Goal: Information Seeking & Learning: Stay updated

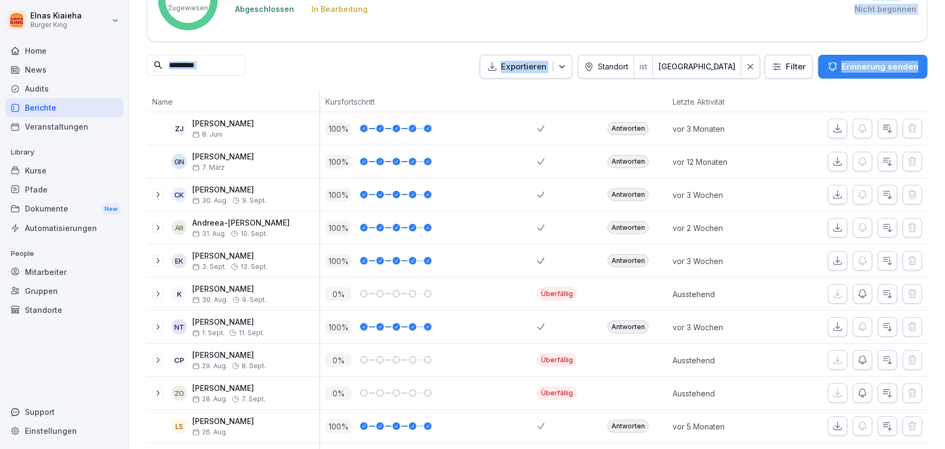
scroll to position [49, 0]
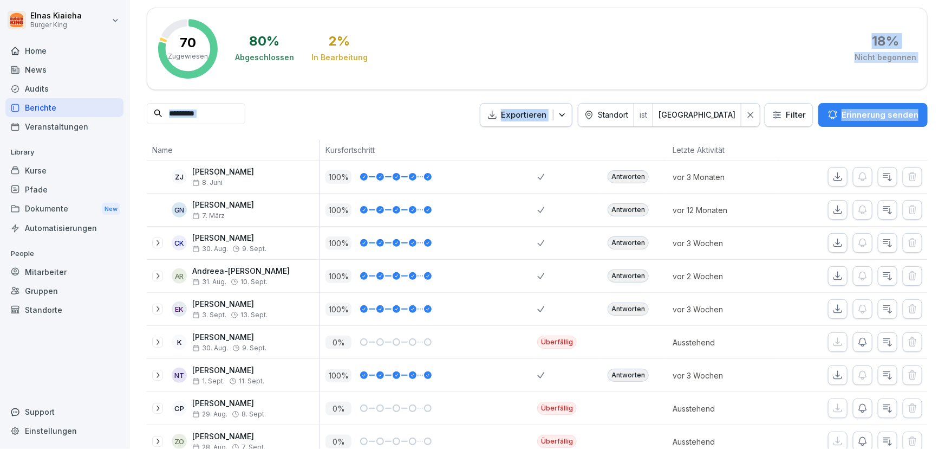
click at [226, 111] on input at bounding box center [196, 113] width 99 height 21
click at [206, 118] on input at bounding box center [196, 113] width 99 height 21
click at [210, 109] on input at bounding box center [196, 113] width 99 height 21
click at [209, 112] on input at bounding box center [196, 113] width 99 height 21
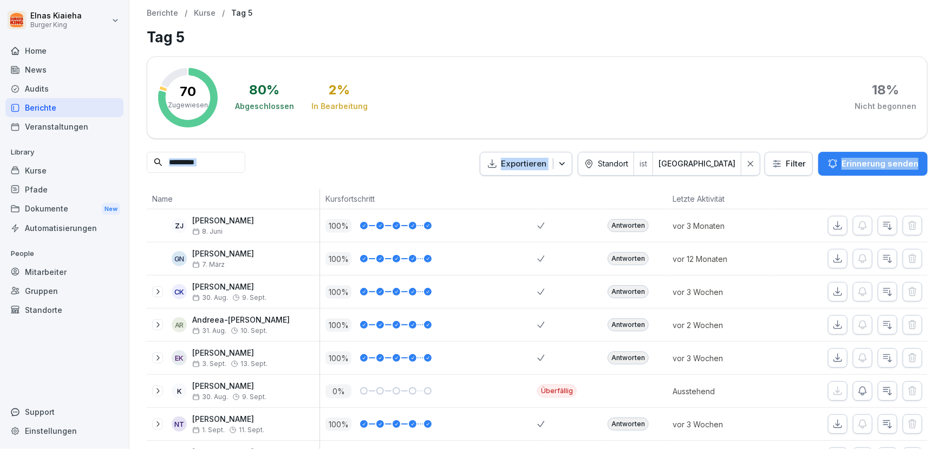
scroll to position [0, 0]
click at [54, 108] on div "Berichte" at bounding box center [64, 107] width 118 height 19
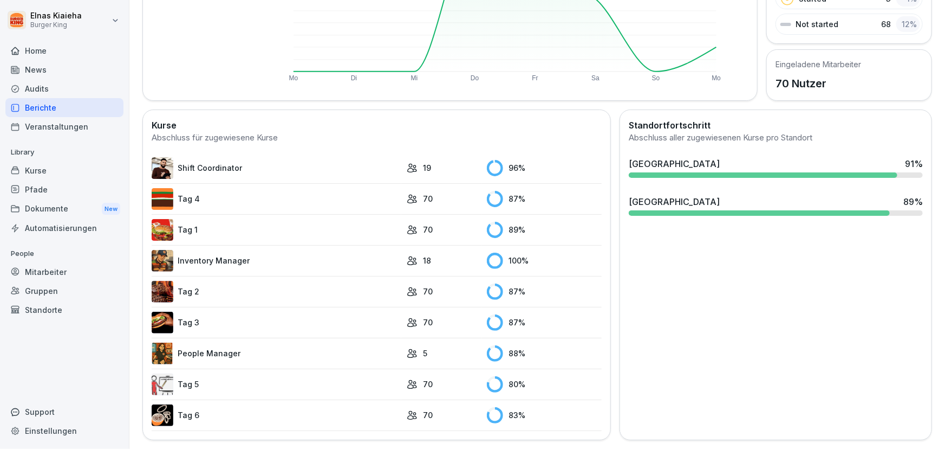
scroll to position [210, 0]
click at [186, 377] on link "Tag 5" at bounding box center [277, 384] width 250 height 22
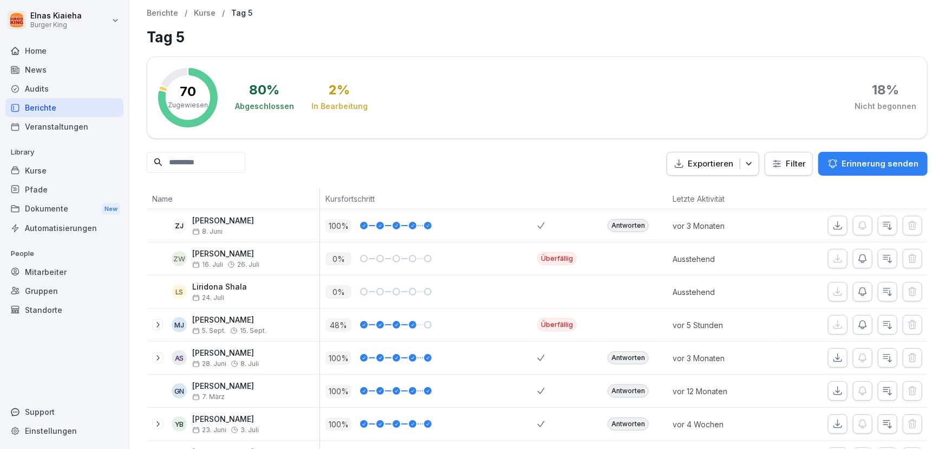
click at [179, 163] on input at bounding box center [196, 162] width 99 height 21
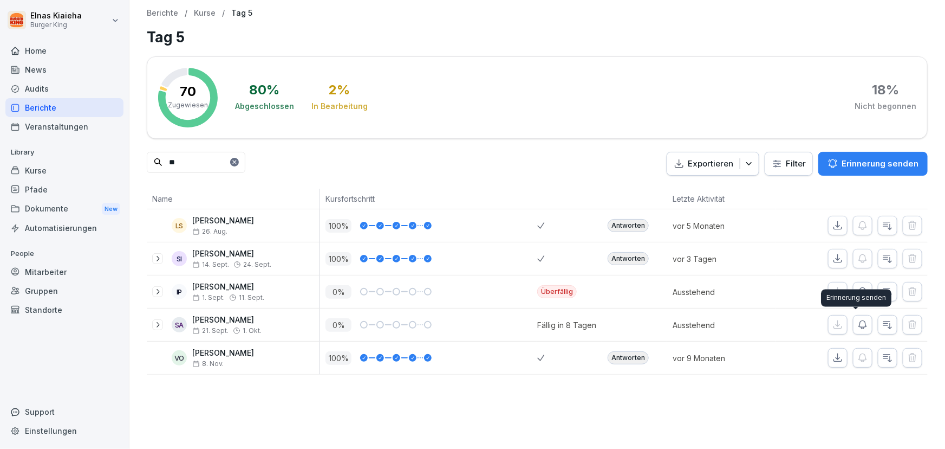
type input "**"
click at [859, 326] on icon "button" at bounding box center [863, 325] width 8 height 8
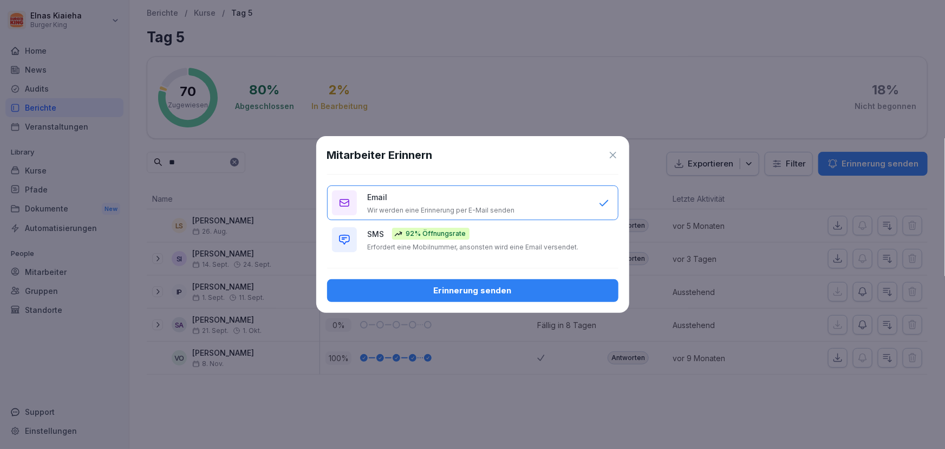
click at [467, 289] on div "Erinnerung senden" at bounding box center [473, 290] width 274 height 12
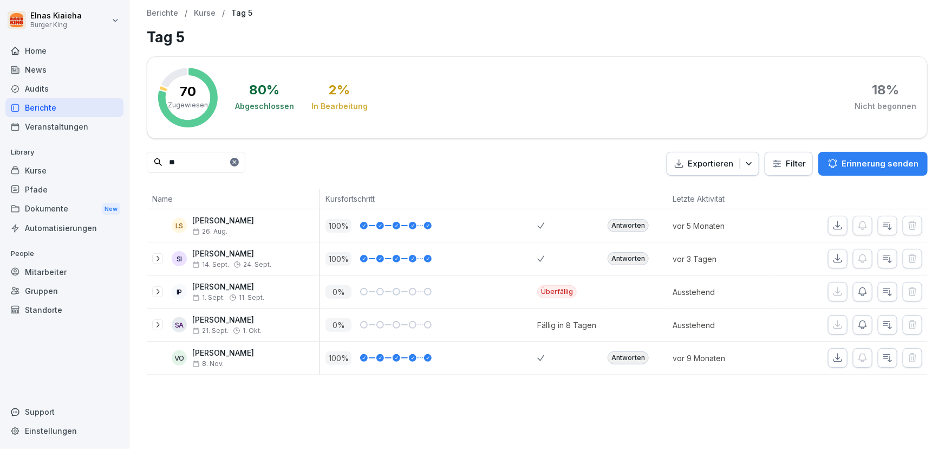
click at [75, 107] on div "Berichte" at bounding box center [64, 107] width 118 height 19
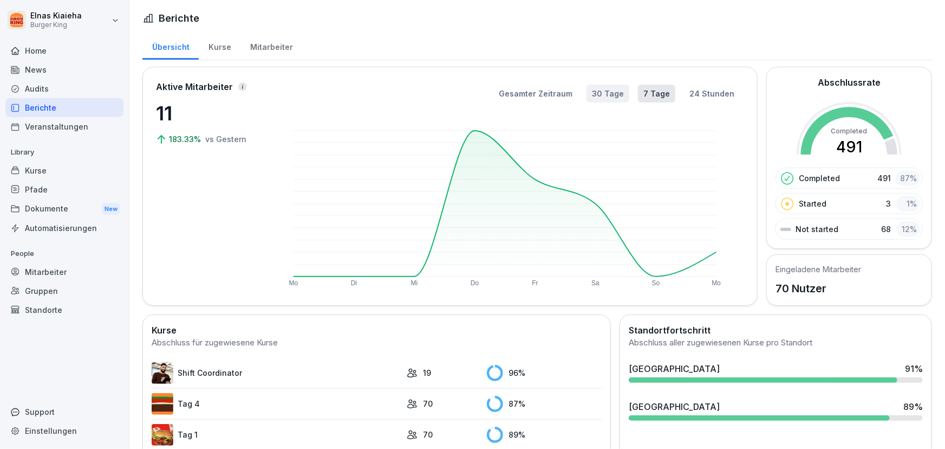
click at [608, 96] on button "30 Tage" at bounding box center [608, 94] width 43 height 18
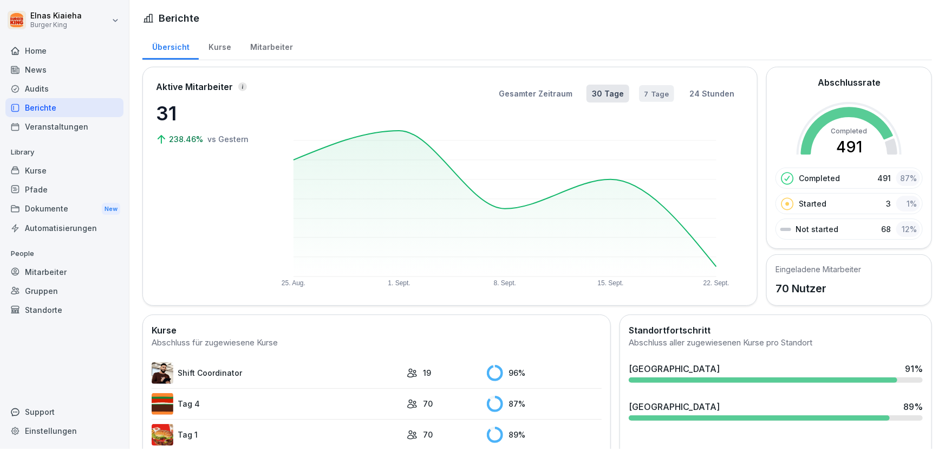
click at [647, 94] on button "7 Tage" at bounding box center [656, 93] width 35 height 17
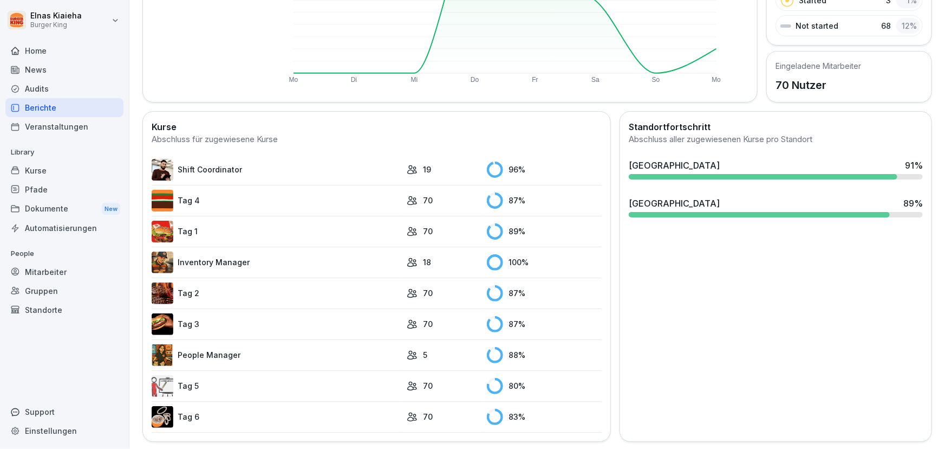
scroll to position [210, 0]
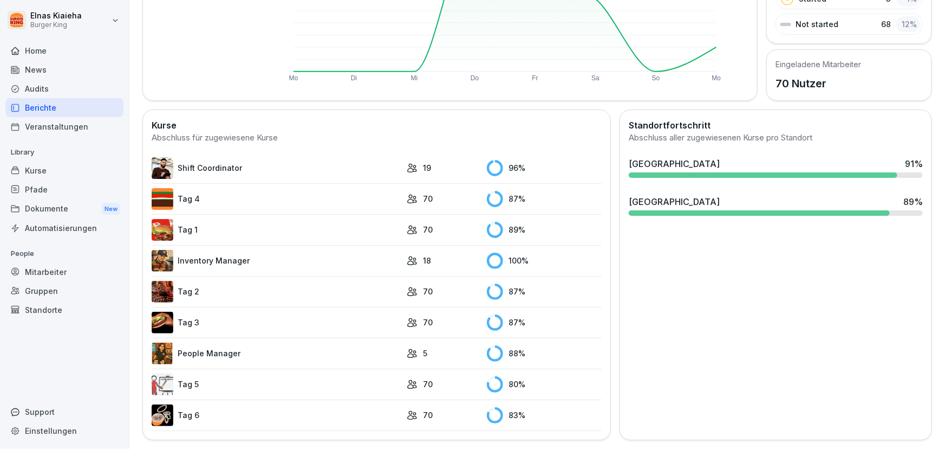
click at [312, 404] on link "Tag 6" at bounding box center [277, 415] width 250 height 22
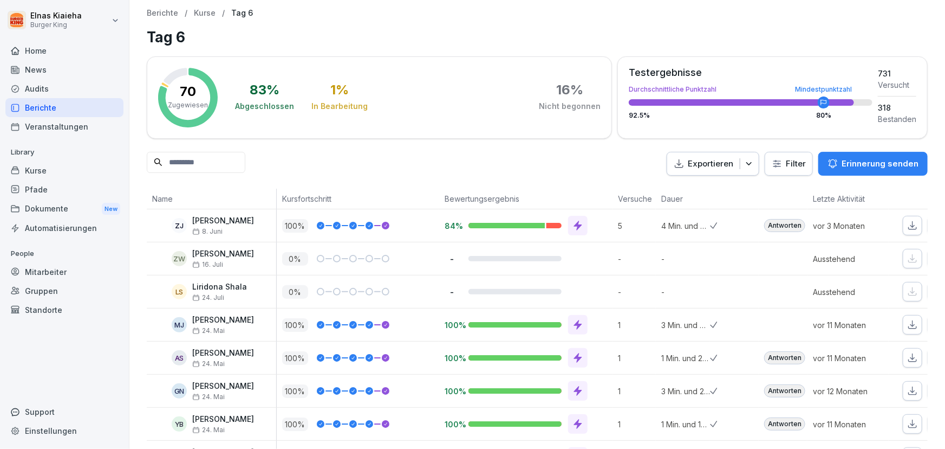
click at [771, 163] on html "Elnas Kiaieha Burger King Home News Audits Berichte Veranstaltungen Library Kur…" at bounding box center [472, 224] width 945 height 449
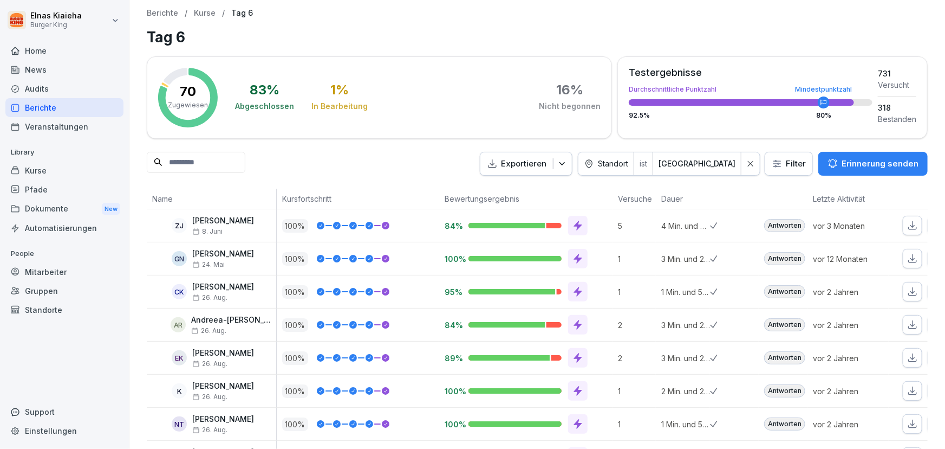
click at [571, 289] on div at bounding box center [578, 292] width 20 height 20
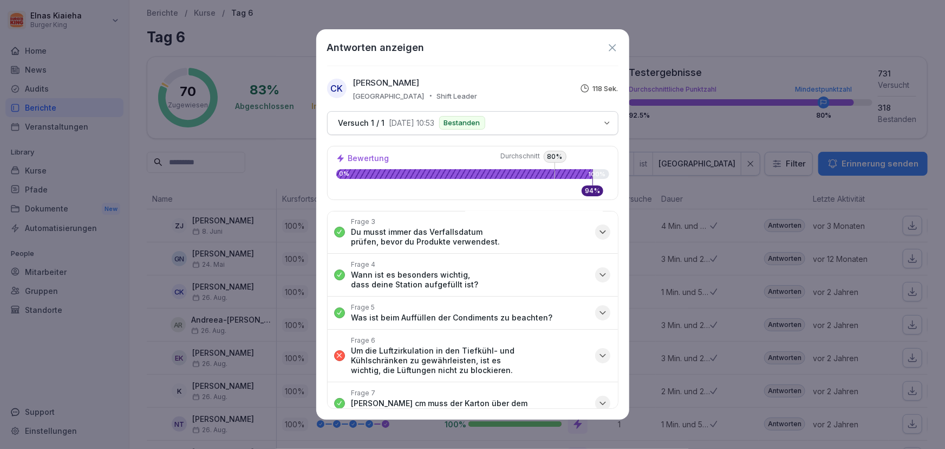
scroll to position [72, 0]
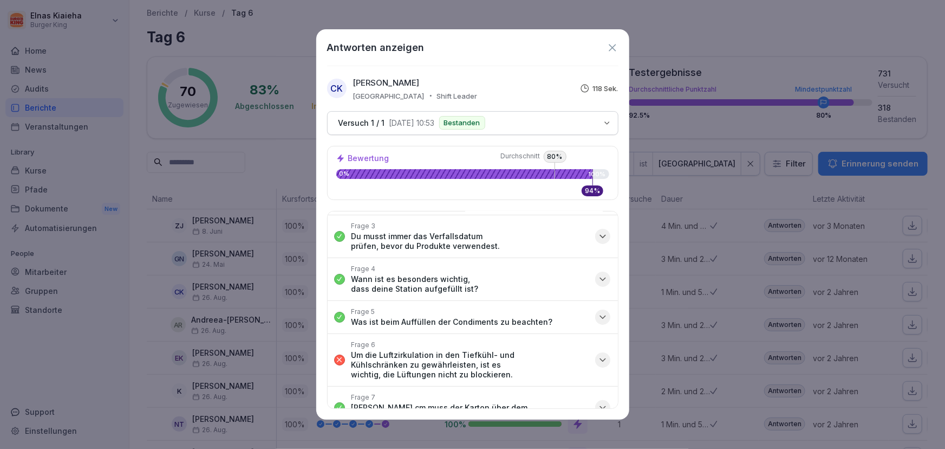
click at [598, 316] on icon "button" at bounding box center [603, 317] width 11 height 11
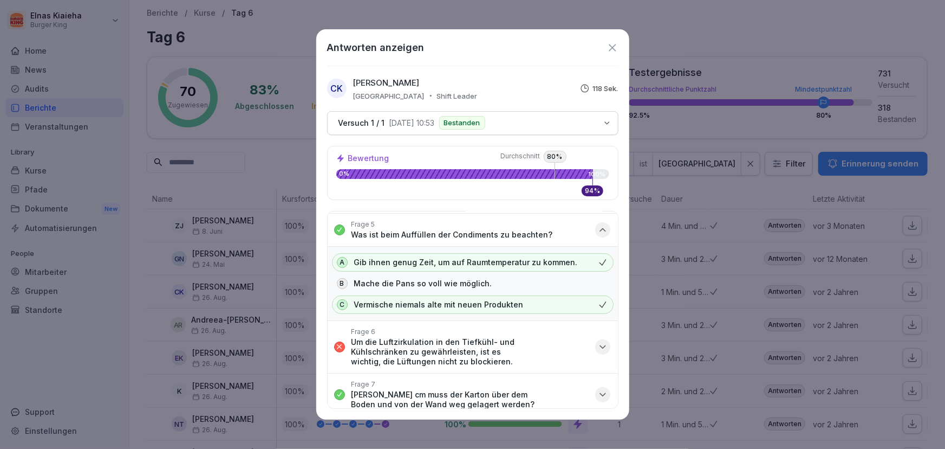
scroll to position [171, 0]
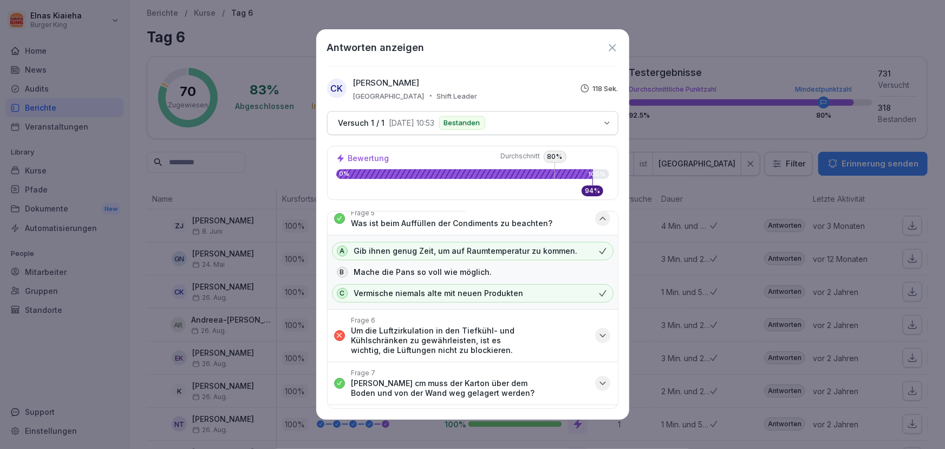
click at [598, 331] on icon "button" at bounding box center [603, 335] width 11 height 11
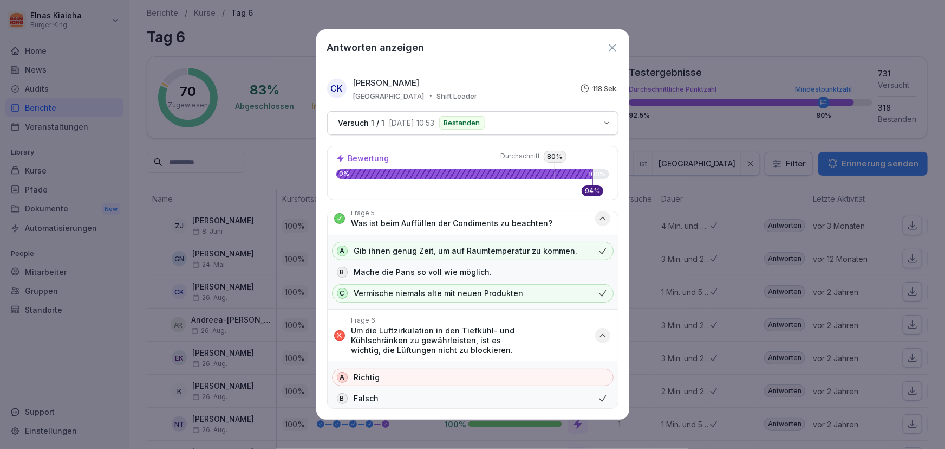
click at [609, 48] on icon at bounding box center [613, 48] width 12 height 12
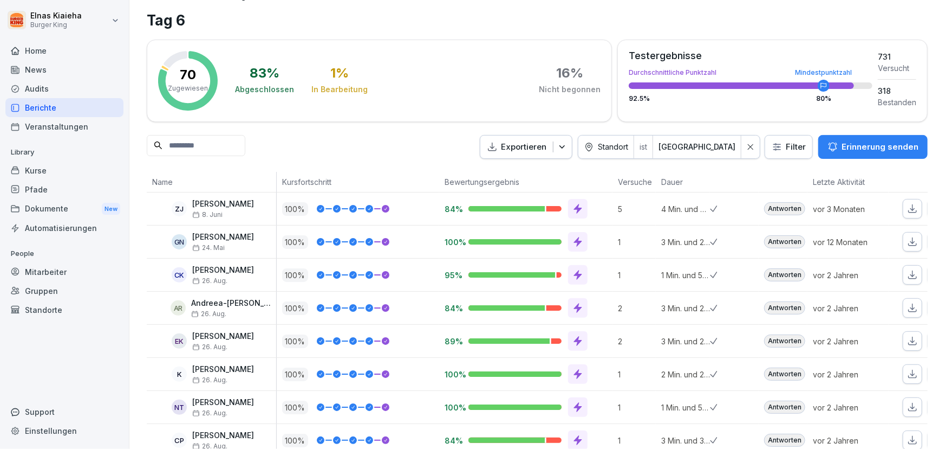
scroll to position [0, 0]
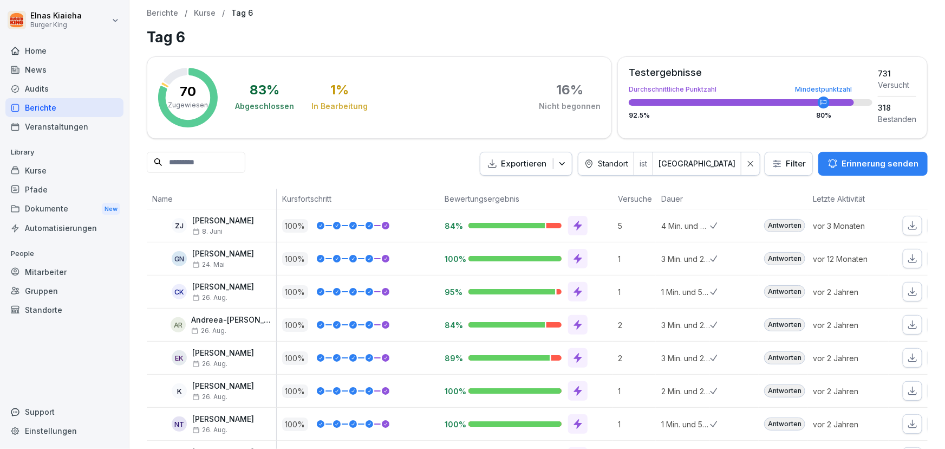
click at [584, 355] on div at bounding box center [578, 358] width 20 height 20
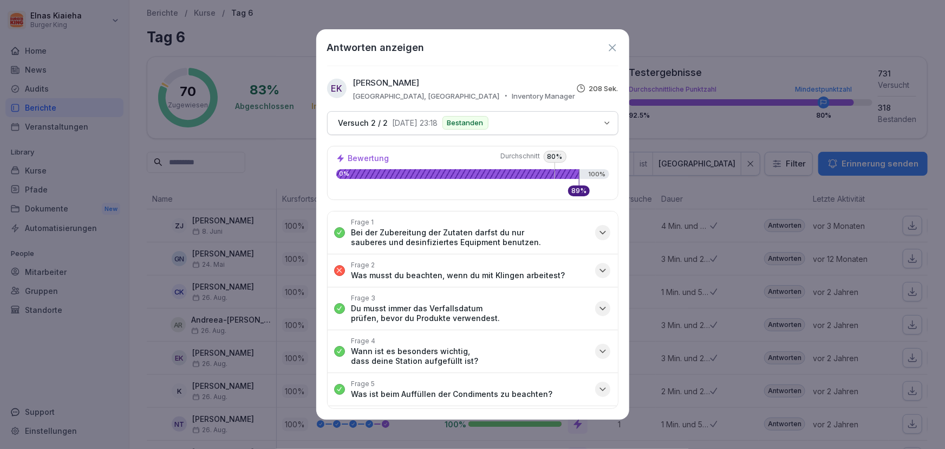
click at [598, 265] on icon "button" at bounding box center [603, 270] width 11 height 11
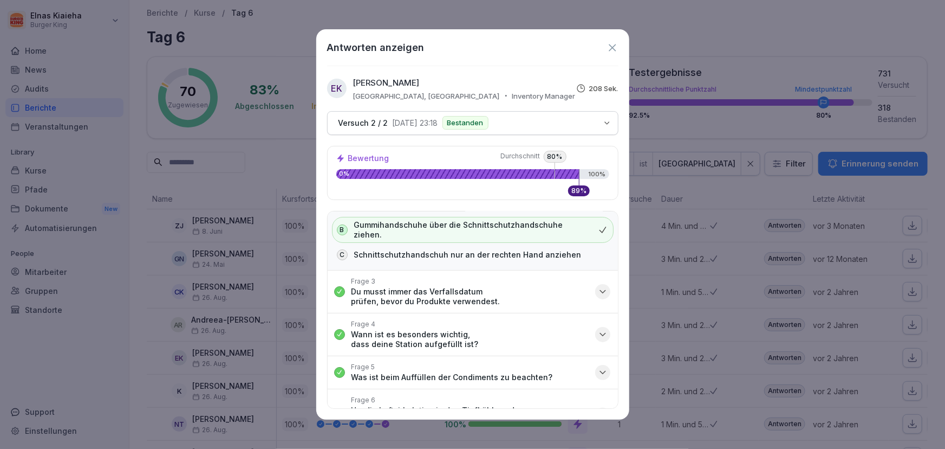
scroll to position [197, 0]
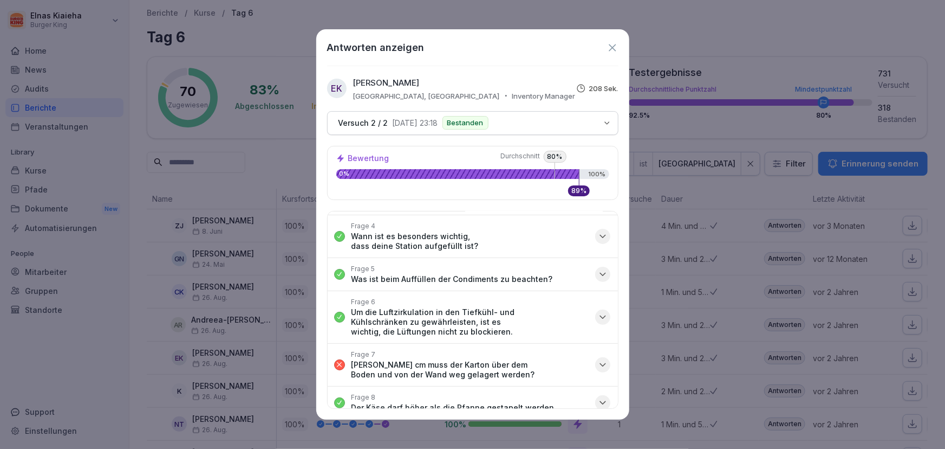
click at [600, 363] on icon "button" at bounding box center [602, 364] width 5 height 3
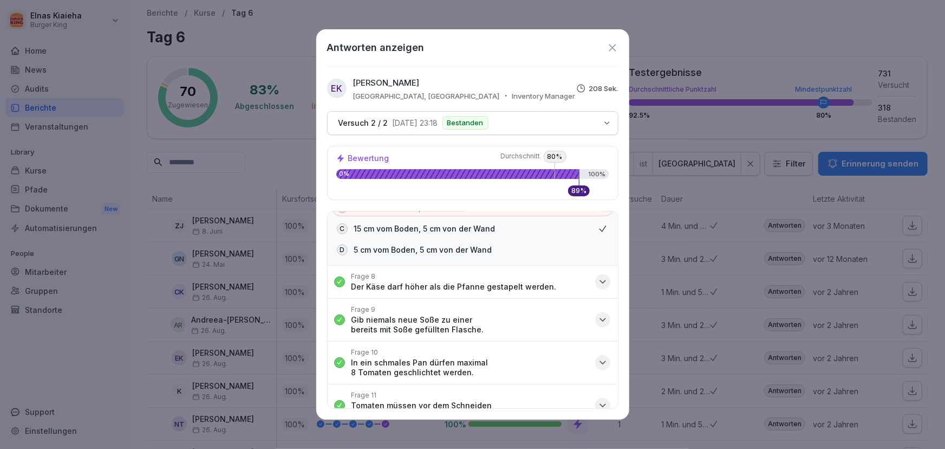
scroll to position [387, 0]
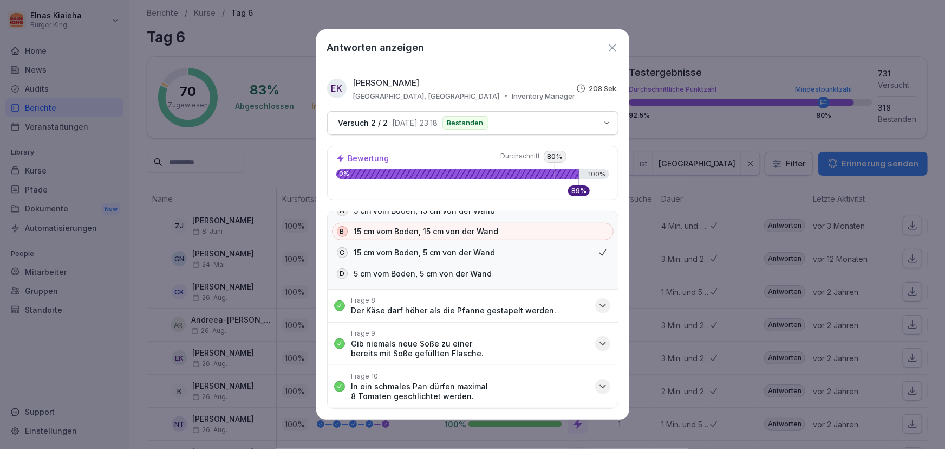
click at [611, 47] on icon at bounding box center [613, 48] width 12 height 12
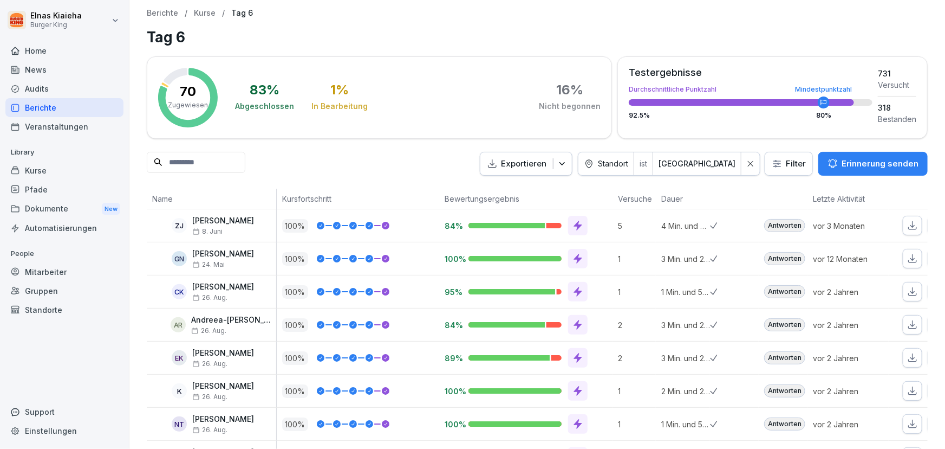
click at [70, 211] on div "Dokumente New" at bounding box center [64, 209] width 118 height 20
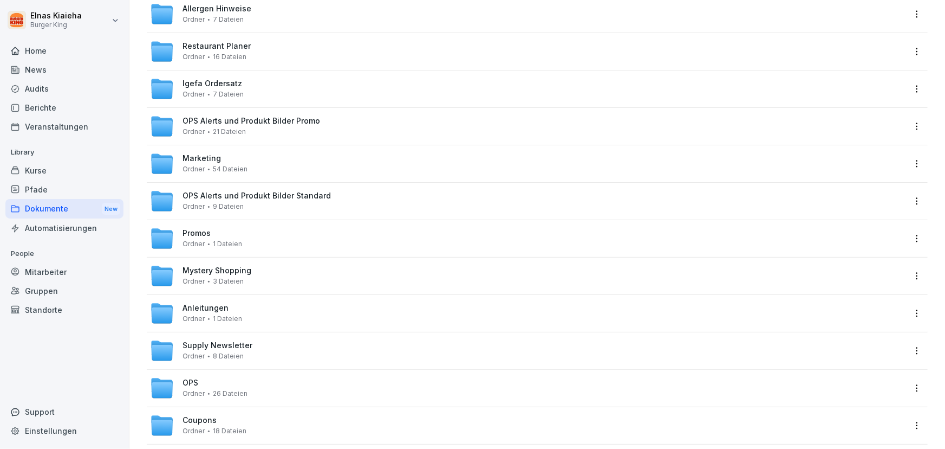
scroll to position [283, 0]
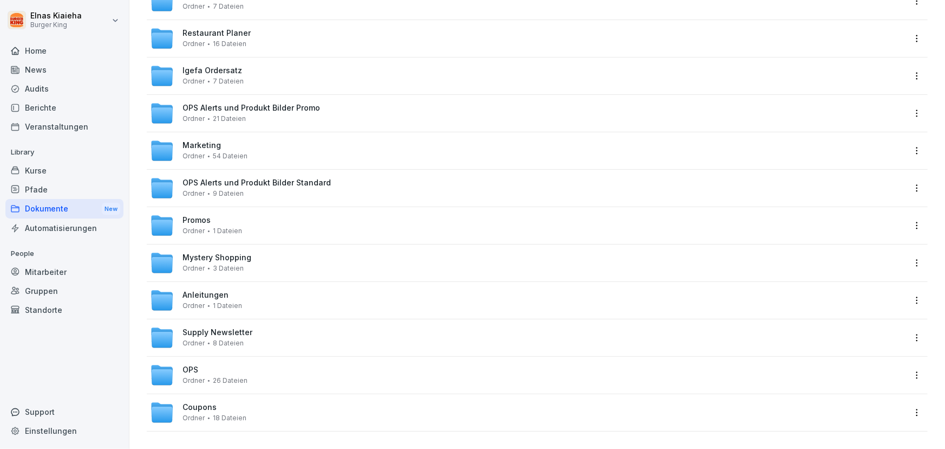
click at [206, 405] on div "Coupons Ordner 18 Dateien" at bounding box center [215, 412] width 64 height 19
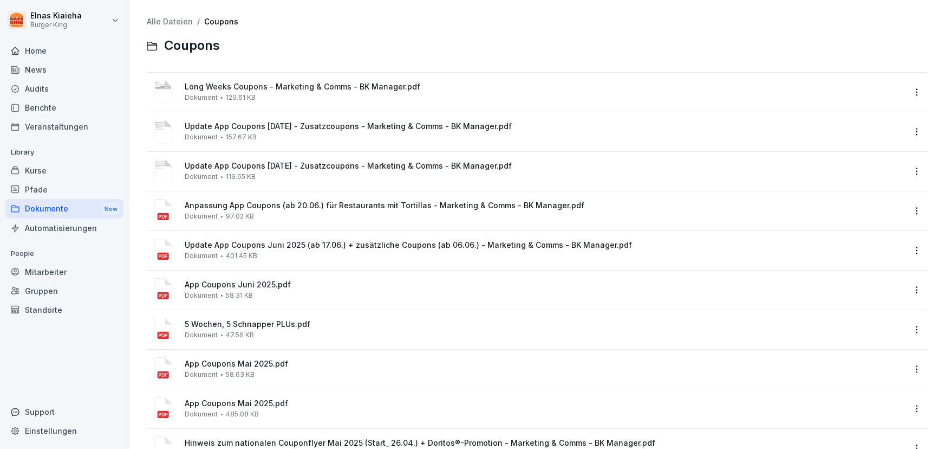
click at [59, 173] on div "Kurse" at bounding box center [64, 170] width 118 height 19
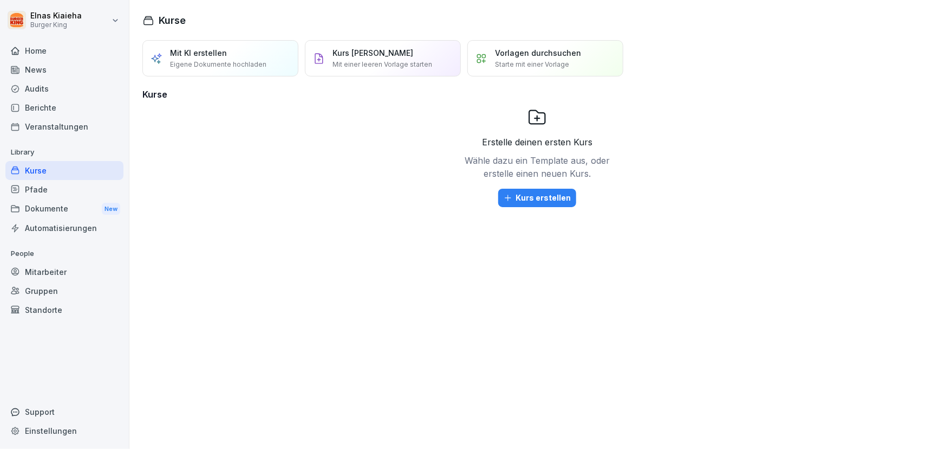
click at [60, 109] on div "Berichte" at bounding box center [64, 107] width 118 height 19
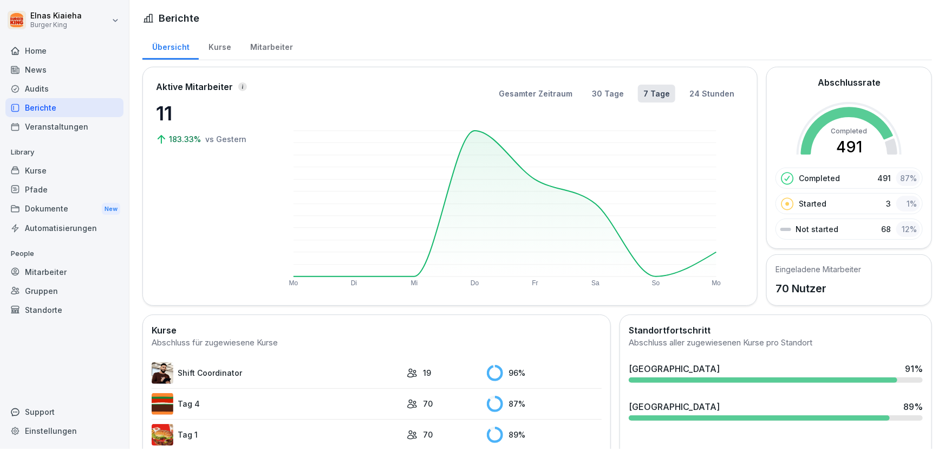
scroll to position [49, 0]
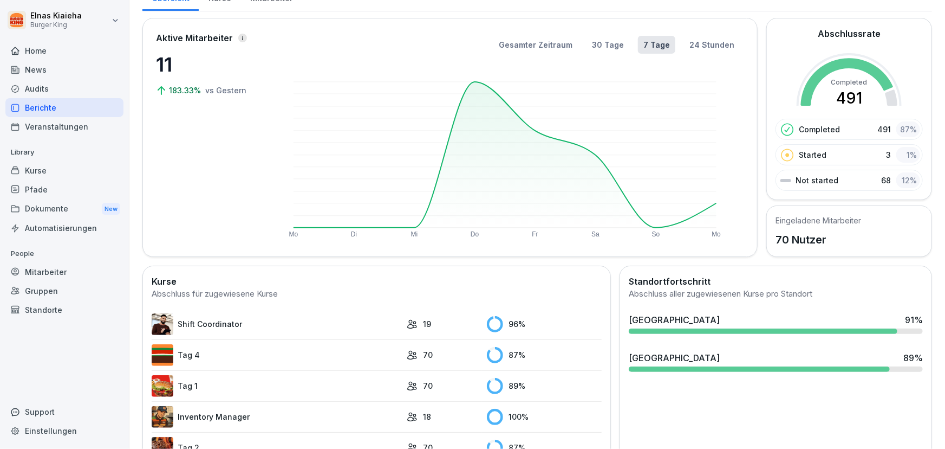
click at [184, 357] on link "Tag 4" at bounding box center [277, 355] width 250 height 22
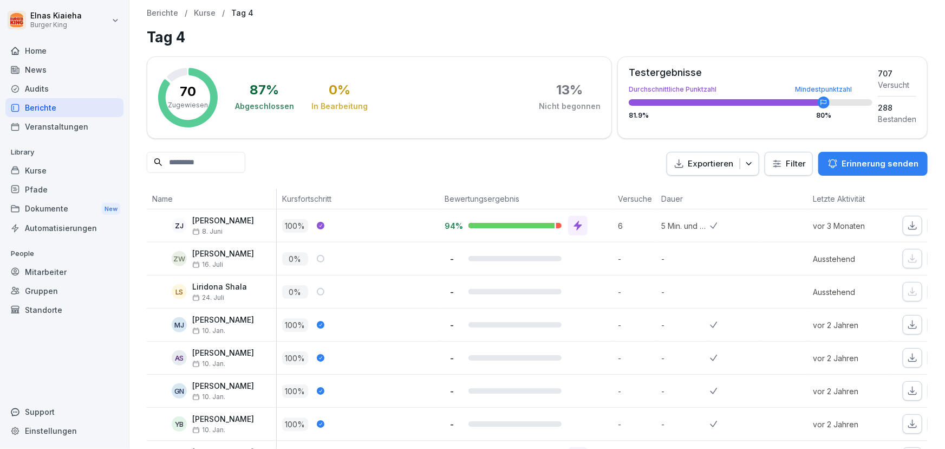
click at [792, 166] on html "Elnas Kiaieha Burger King Home News Audits Berichte Veranstaltungen Library Kur…" at bounding box center [472, 224] width 945 height 449
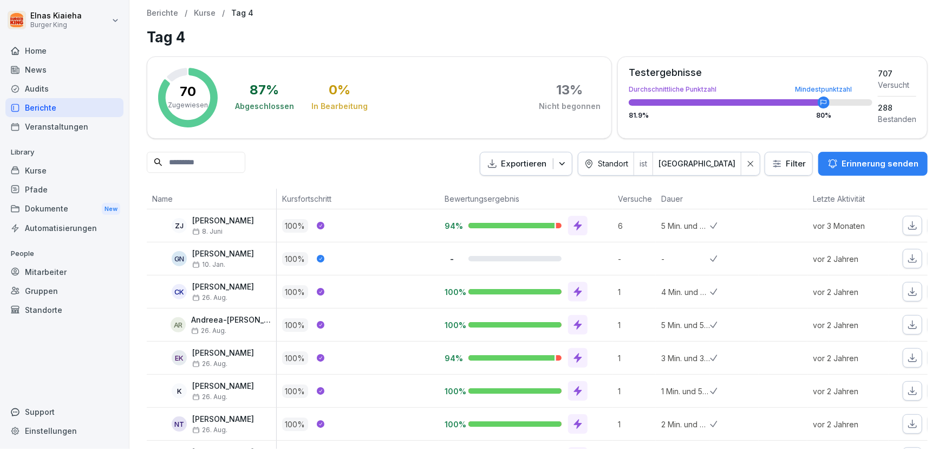
click at [63, 112] on div "Berichte" at bounding box center [64, 107] width 118 height 19
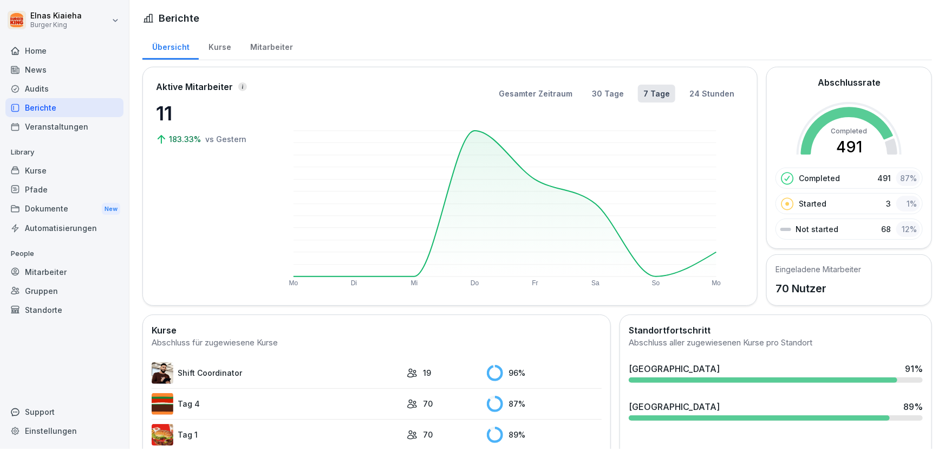
scroll to position [49, 0]
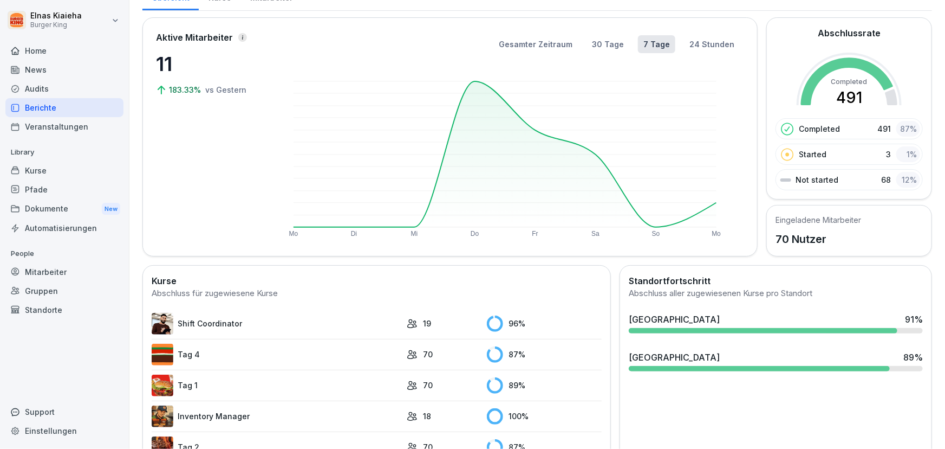
click at [217, 322] on link "Shift Coordinator" at bounding box center [277, 324] width 250 height 22
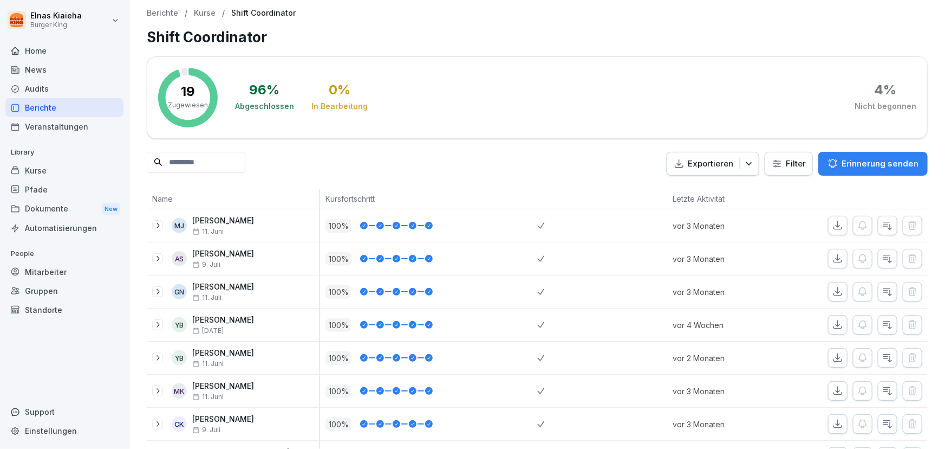
click at [790, 163] on html "Elnas Kiaieha Burger King Home News Audits Berichte Veranstaltungen Library Kur…" at bounding box center [472, 224] width 945 height 449
click at [775, 158] on html "Elnas Kiaieha Burger King Home News Audits Berichte Veranstaltungen Library Kur…" at bounding box center [472, 224] width 945 height 449
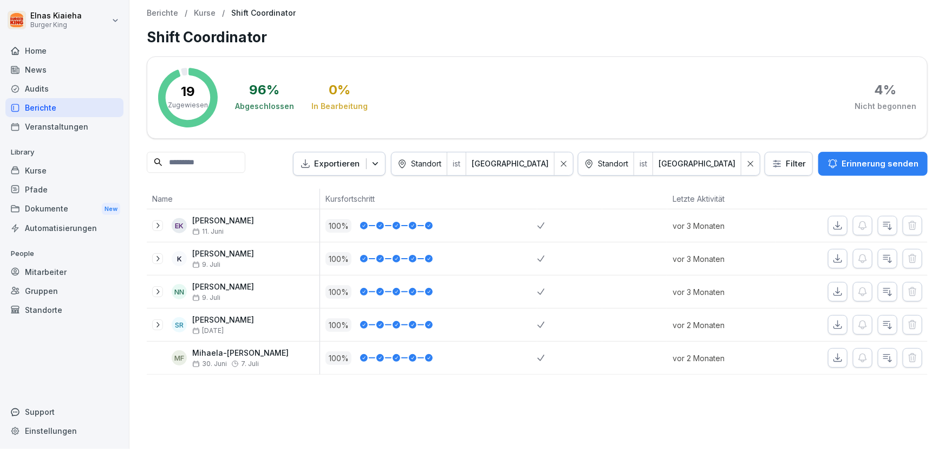
click at [95, 107] on div "Berichte" at bounding box center [64, 107] width 118 height 19
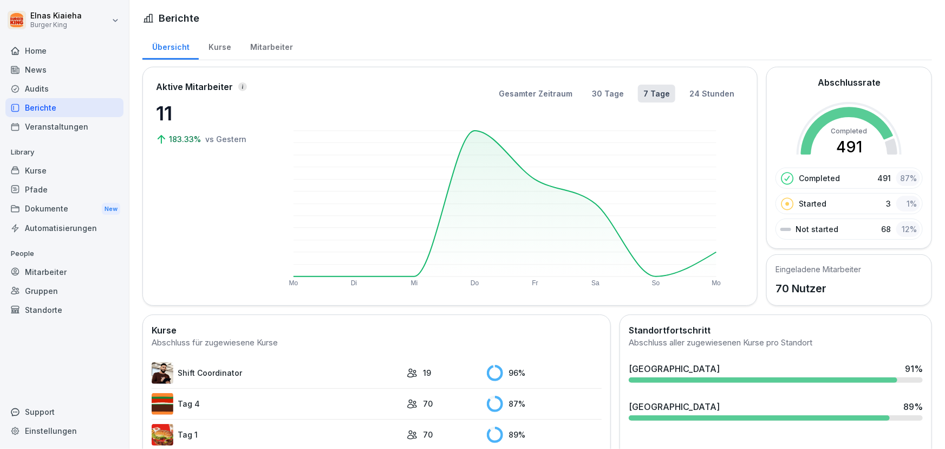
drag, startPoint x: 193, startPoint y: 368, endPoint x: 197, endPoint y: 374, distance: 6.3
click at [197, 374] on link "Shift Coordinator" at bounding box center [277, 373] width 250 height 22
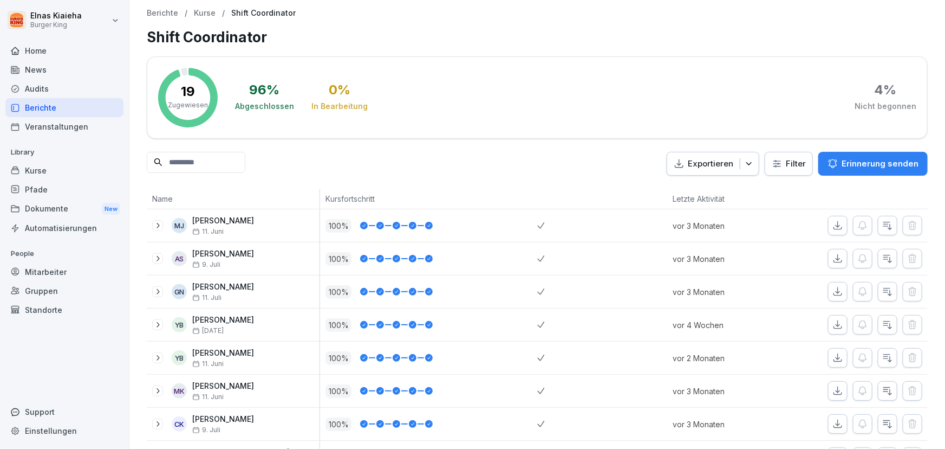
click at [197, 371] on div "YB [PERSON_NAME] [DATE]" at bounding box center [233, 357] width 173 height 33
click at [780, 168] on html "Elnas Kiaieha Burger King Home News Audits Berichte Veranstaltungen Library Kur…" at bounding box center [472, 224] width 945 height 449
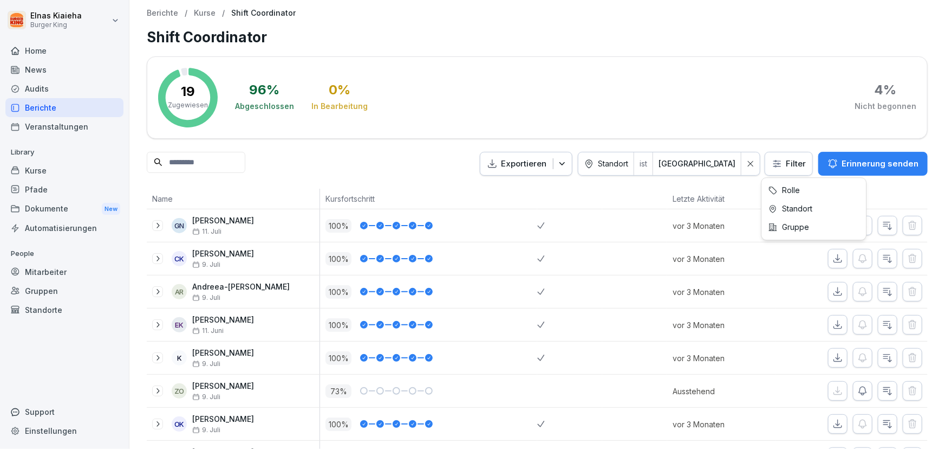
click at [778, 160] on html "Elnas Kiaieha Burger King Home News Audits Berichte Veranstaltungen Library Kur…" at bounding box center [472, 224] width 945 height 449
click at [51, 111] on html "Elnas Kiaieha Burger King Home News Audits Berichte Veranstaltungen Library Kur…" at bounding box center [472, 224] width 945 height 449
click at [54, 103] on div "Berichte" at bounding box center [64, 107] width 118 height 19
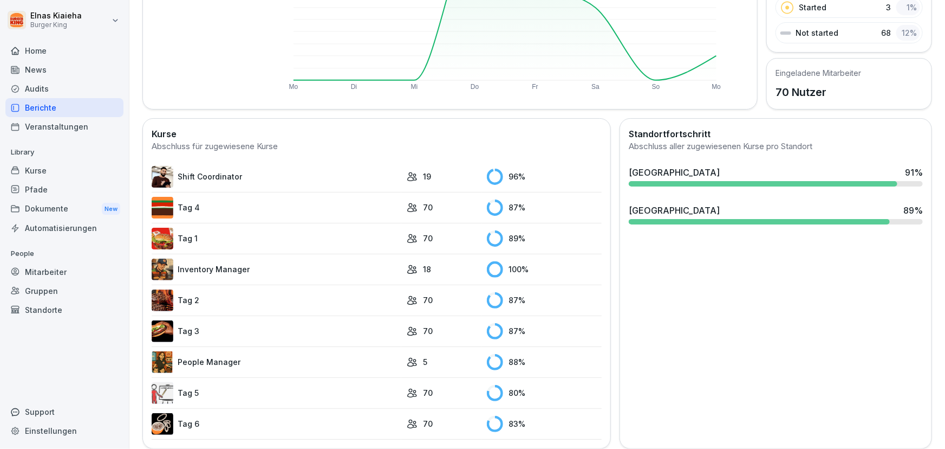
scroll to position [197, 0]
click at [217, 234] on link "Tag 1" at bounding box center [277, 238] width 250 height 22
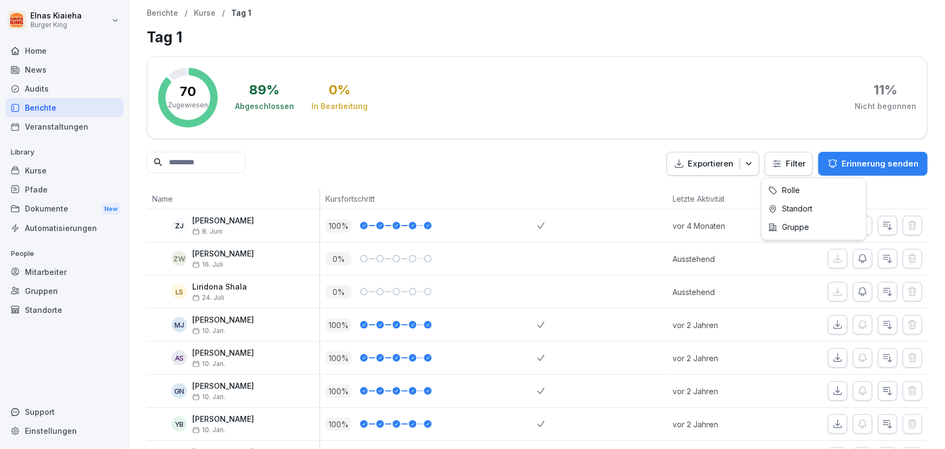
click at [774, 160] on html "Elnas Kiaieha Burger King Home News Audits Berichte Veranstaltungen Library Kur…" at bounding box center [472, 224] width 945 height 449
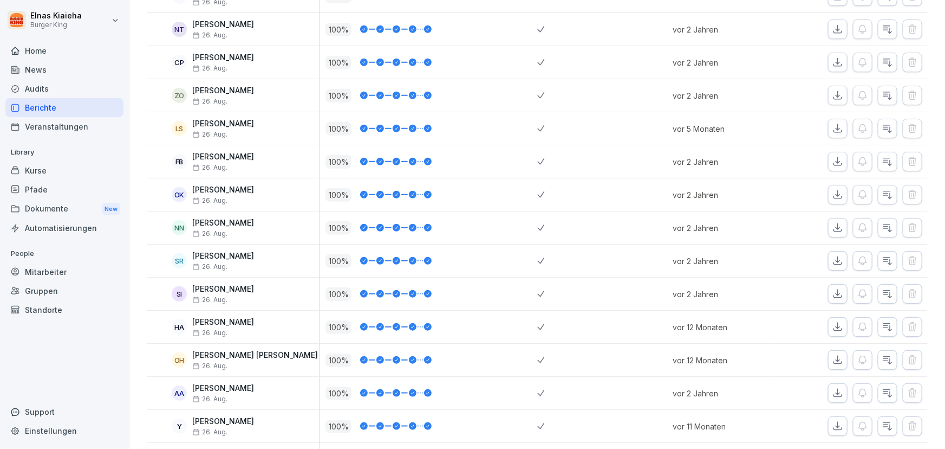
scroll to position [197, 0]
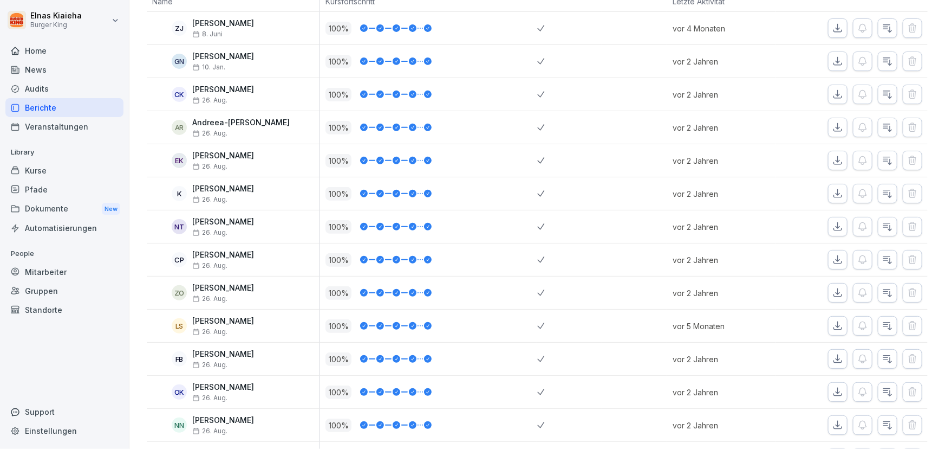
click at [81, 107] on div "Berichte" at bounding box center [64, 107] width 118 height 19
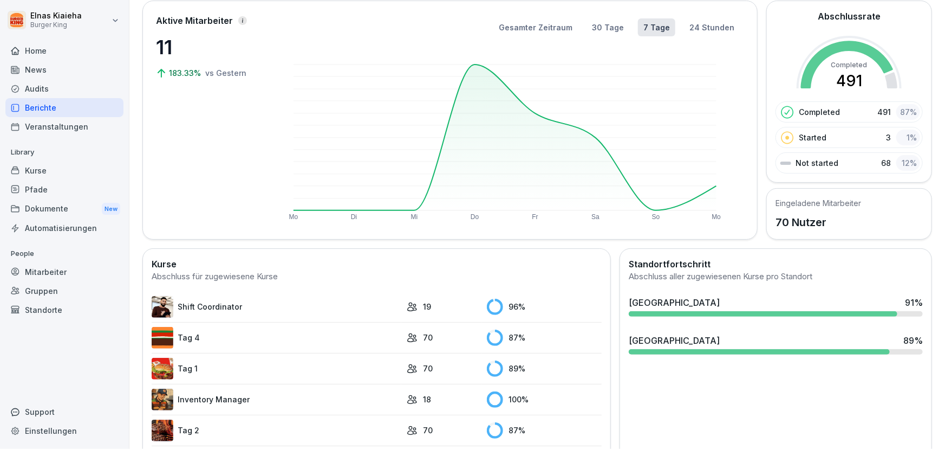
click at [189, 332] on link "Tag 4" at bounding box center [277, 338] width 250 height 22
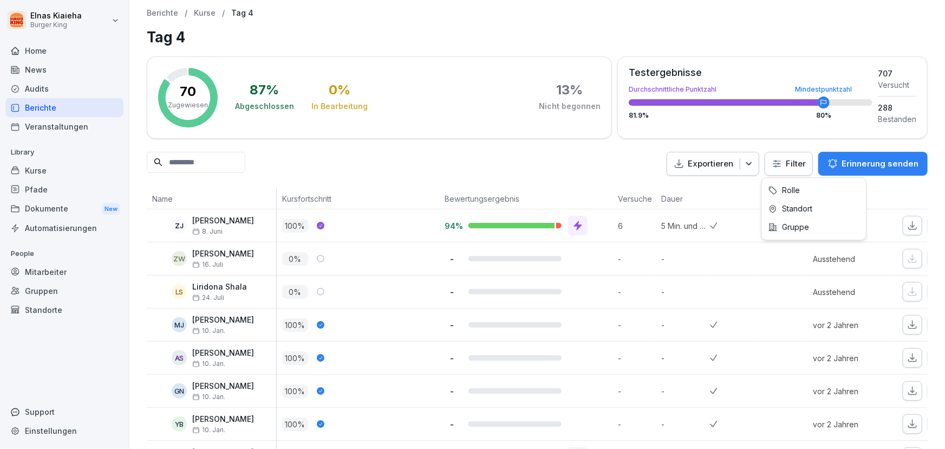
click at [769, 163] on html "Elnas Kiaieha Burger King Home News Audits Berichte Veranstaltungen Library Kur…" at bounding box center [472, 224] width 945 height 449
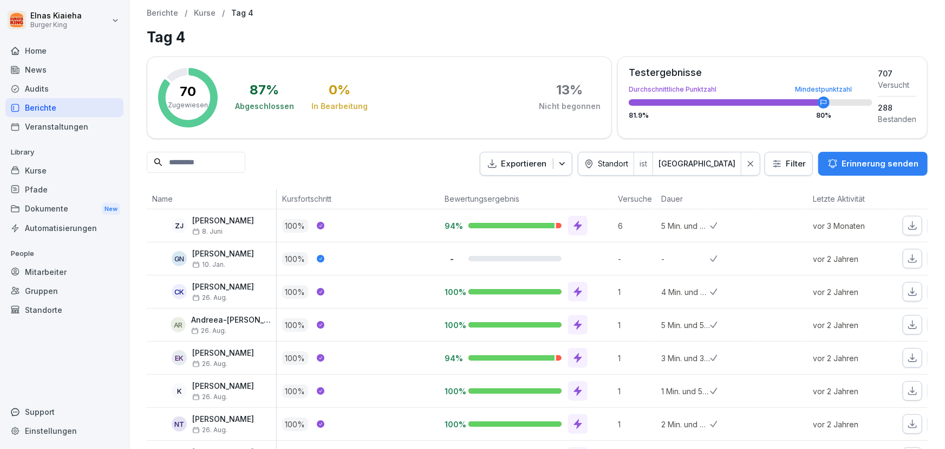
click at [76, 112] on div "Berichte" at bounding box center [64, 107] width 118 height 19
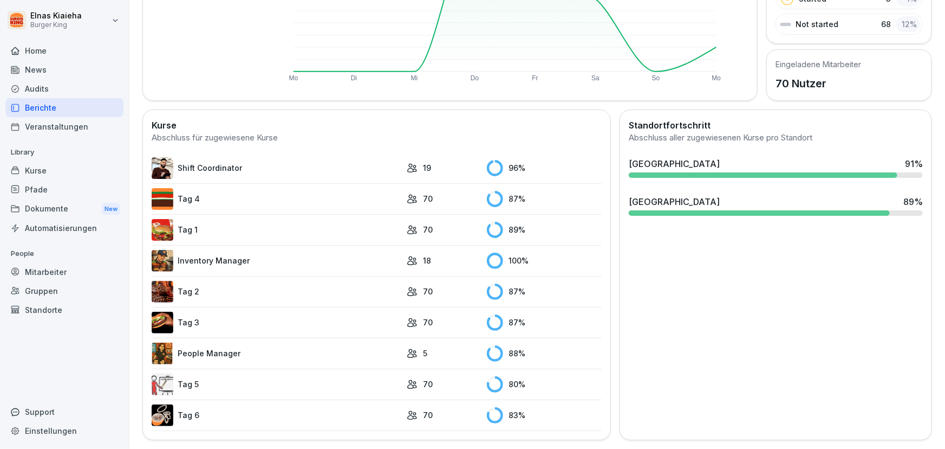
scroll to position [210, 0]
click at [191, 373] on link "Tag 5" at bounding box center [277, 384] width 250 height 22
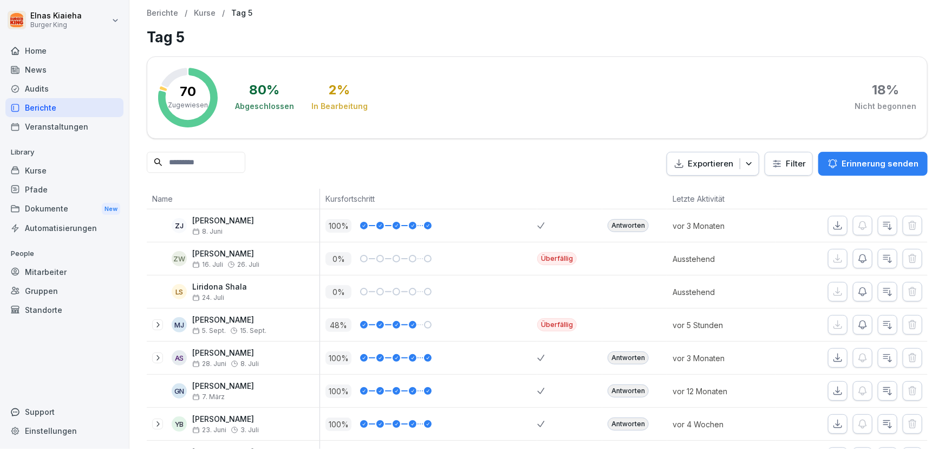
click at [783, 168] on html "Elnas Kiaieha Burger King Home News Audits Berichte Veranstaltungen Library Kur…" at bounding box center [472, 224] width 945 height 449
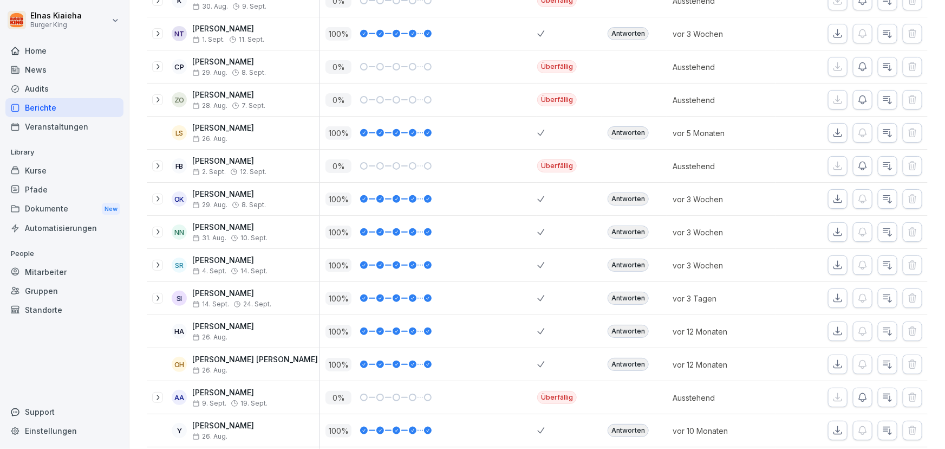
scroll to position [444, 0]
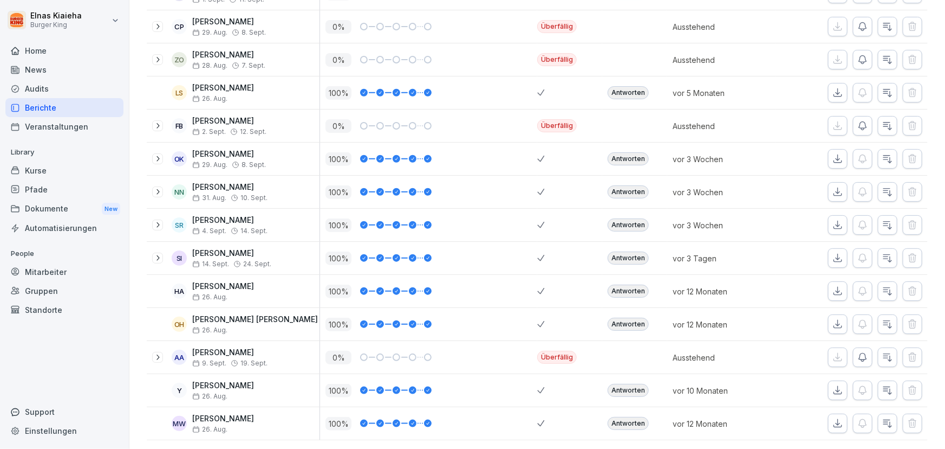
click at [62, 70] on div "News" at bounding box center [64, 69] width 118 height 19
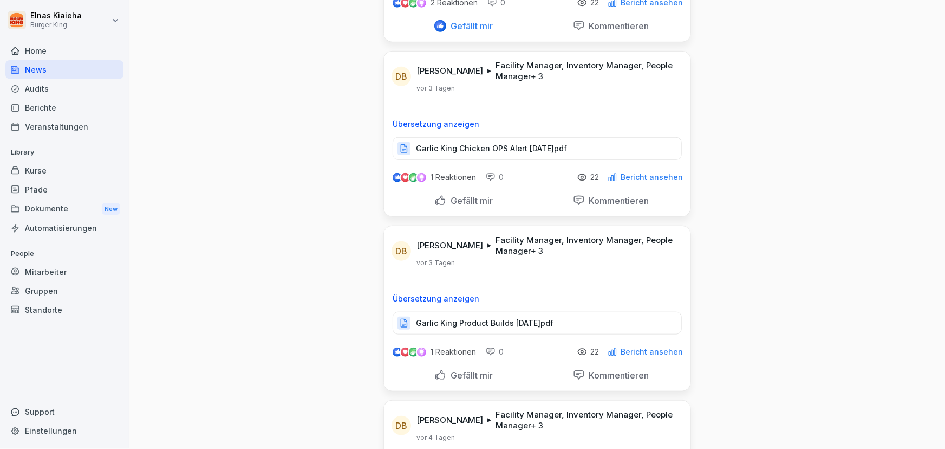
scroll to position [345, 0]
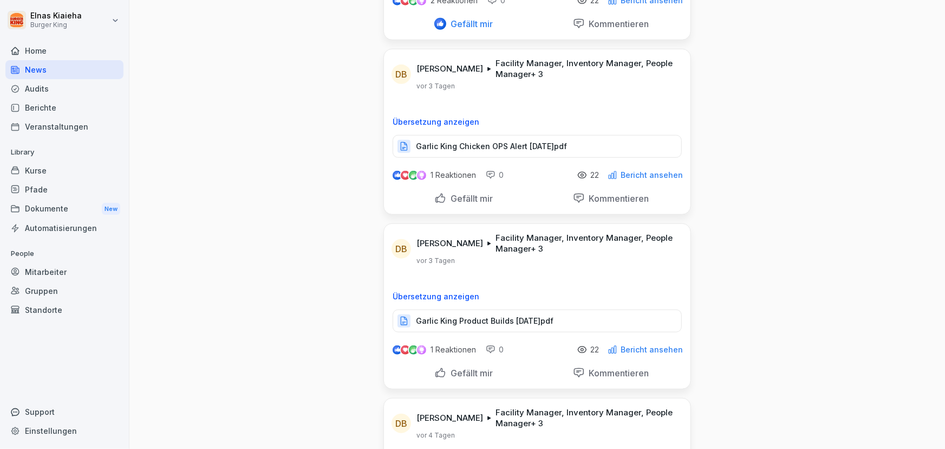
click at [463, 316] on p "Garlic King Product Builds [DATE]pdf" at bounding box center [485, 320] width 138 height 11
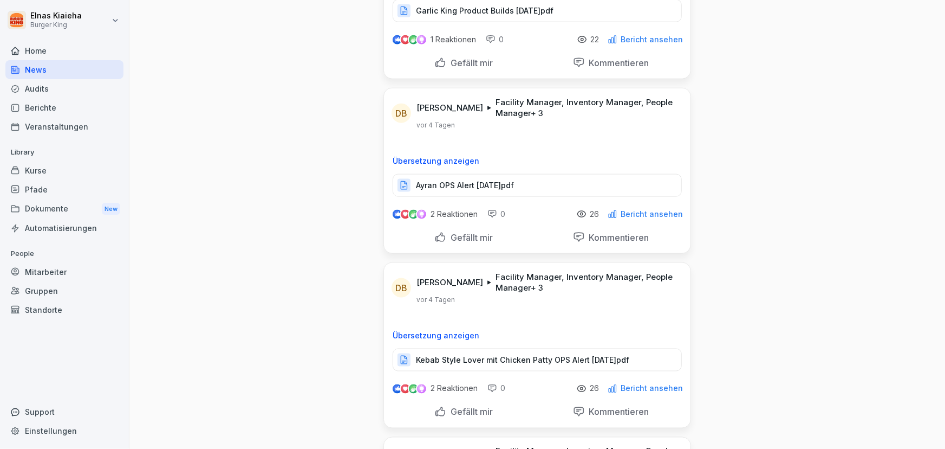
scroll to position [689, 0]
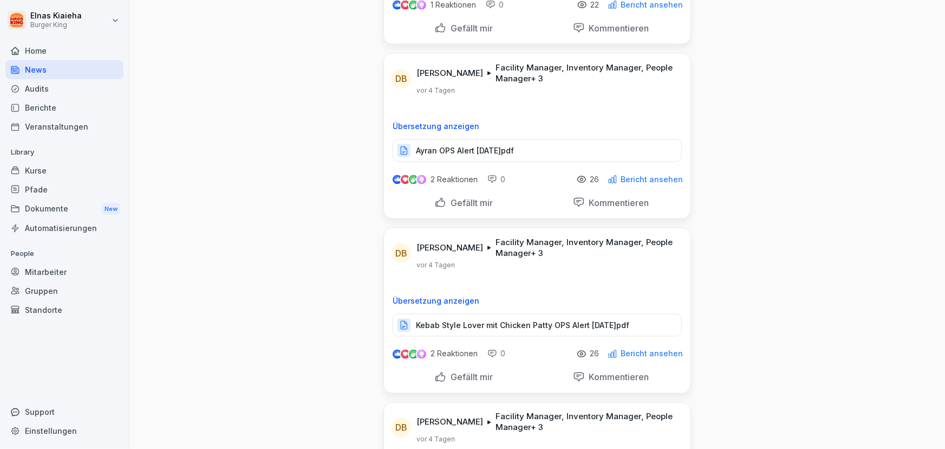
click at [460, 323] on p "Kebab Style Lover mit Chicken Patty OPS Alert [DATE]pdf" at bounding box center [522, 325] width 213 height 11
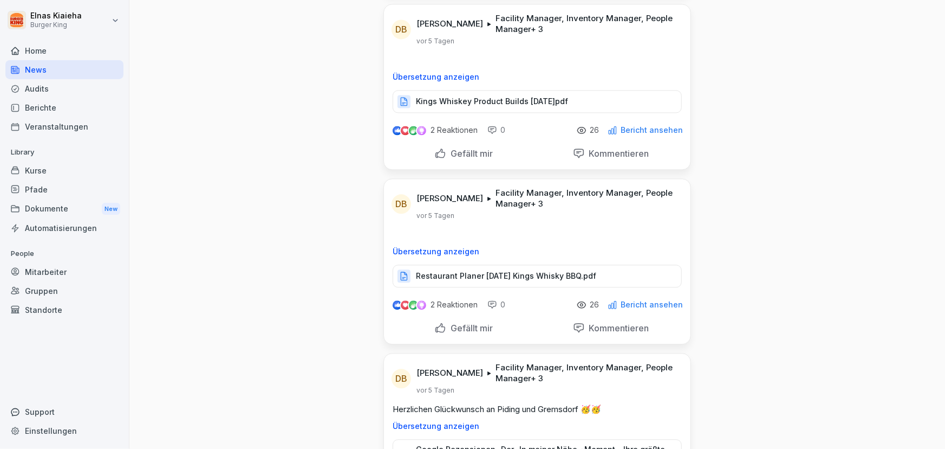
click at [436, 270] on p "Restaurant Planer [DATE] Kings Whisky BBQ.pdf" at bounding box center [506, 275] width 180 height 11
